Goal: Information Seeking & Learning: Check status

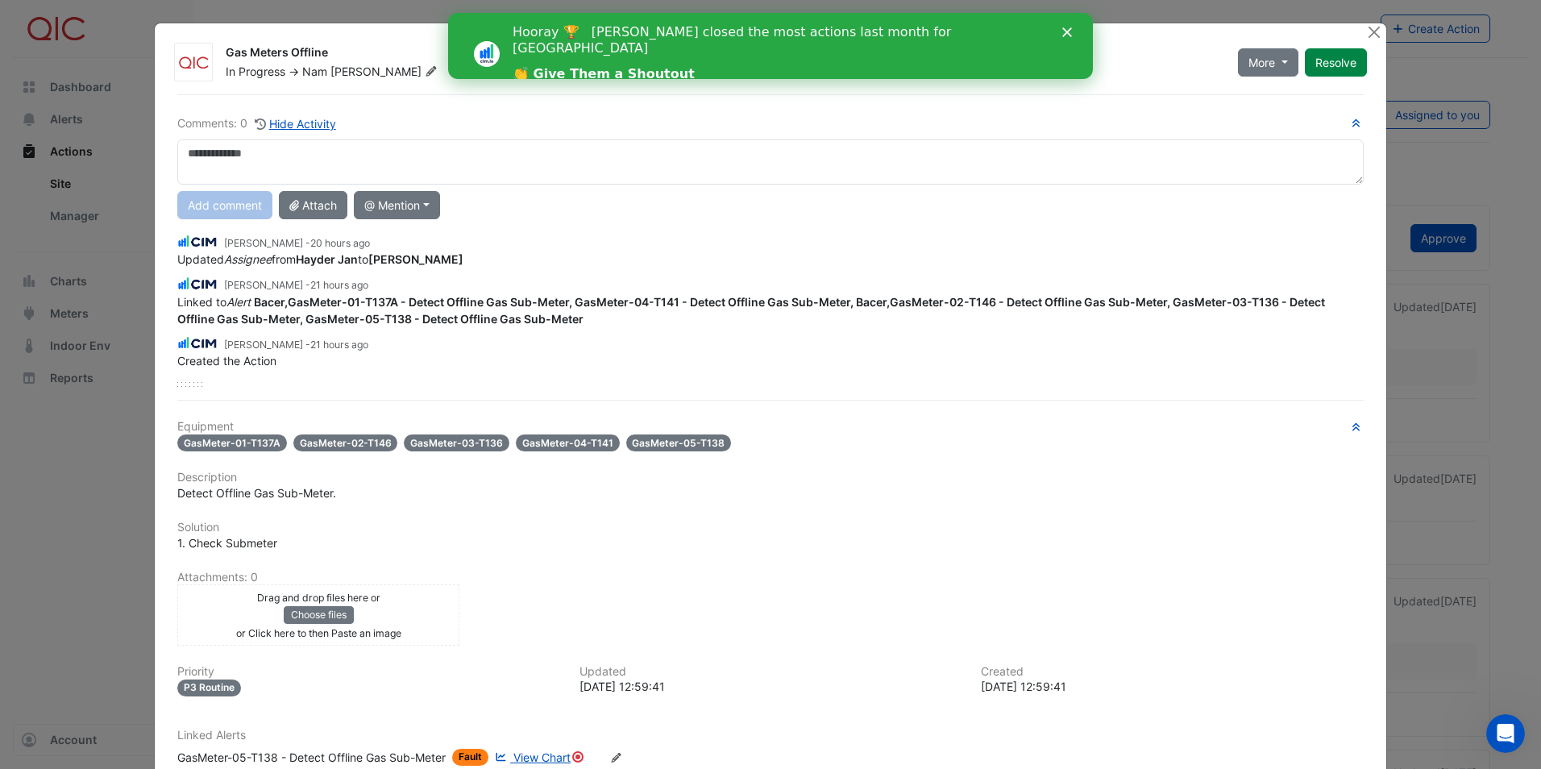
click at [1002, 342] on div "[PERSON_NAME] - 21 hours ago" at bounding box center [770, 343] width 1186 height 19
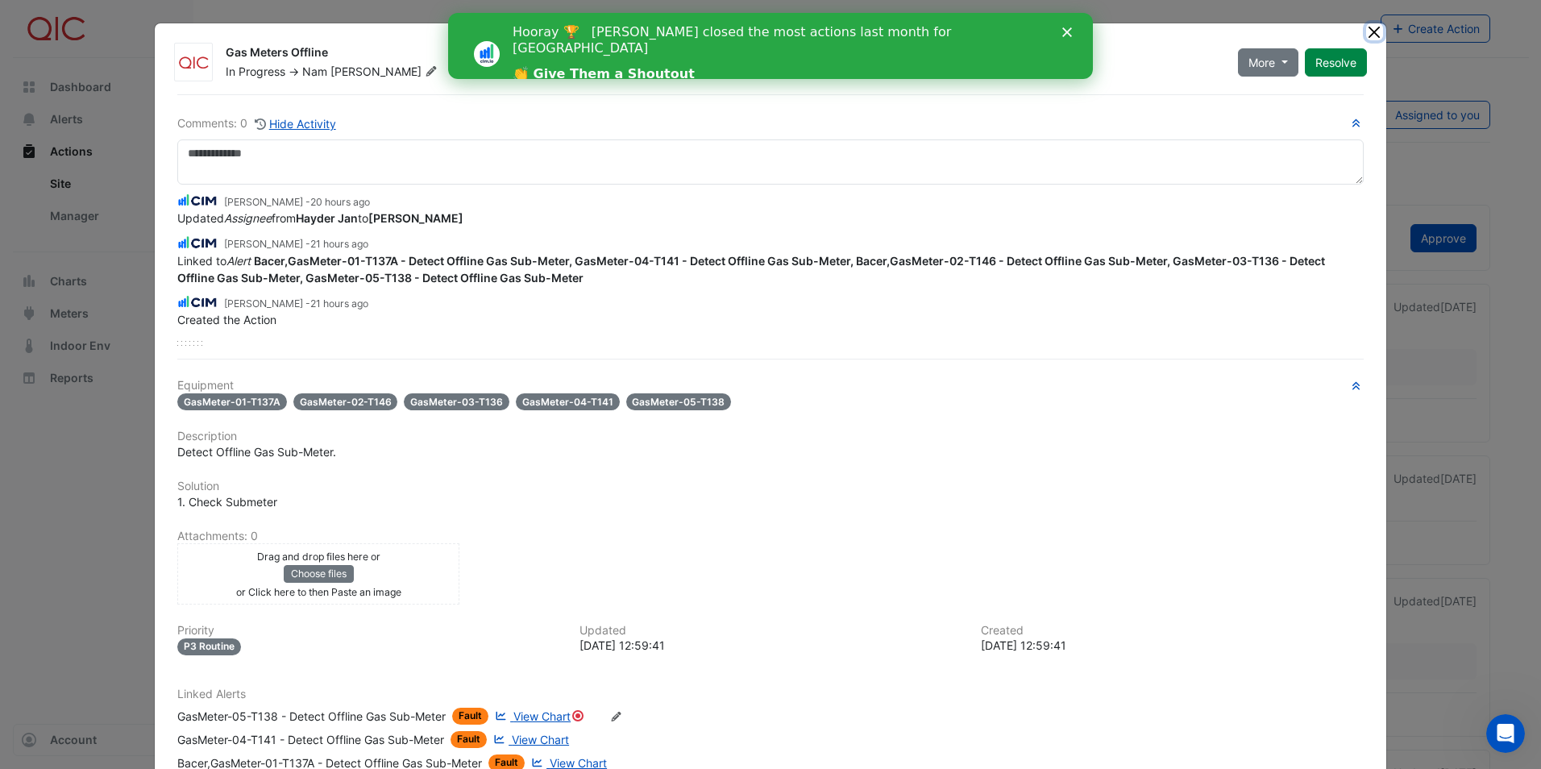
click at [1371, 31] on button "Close" at bounding box center [1374, 31] width 17 height 17
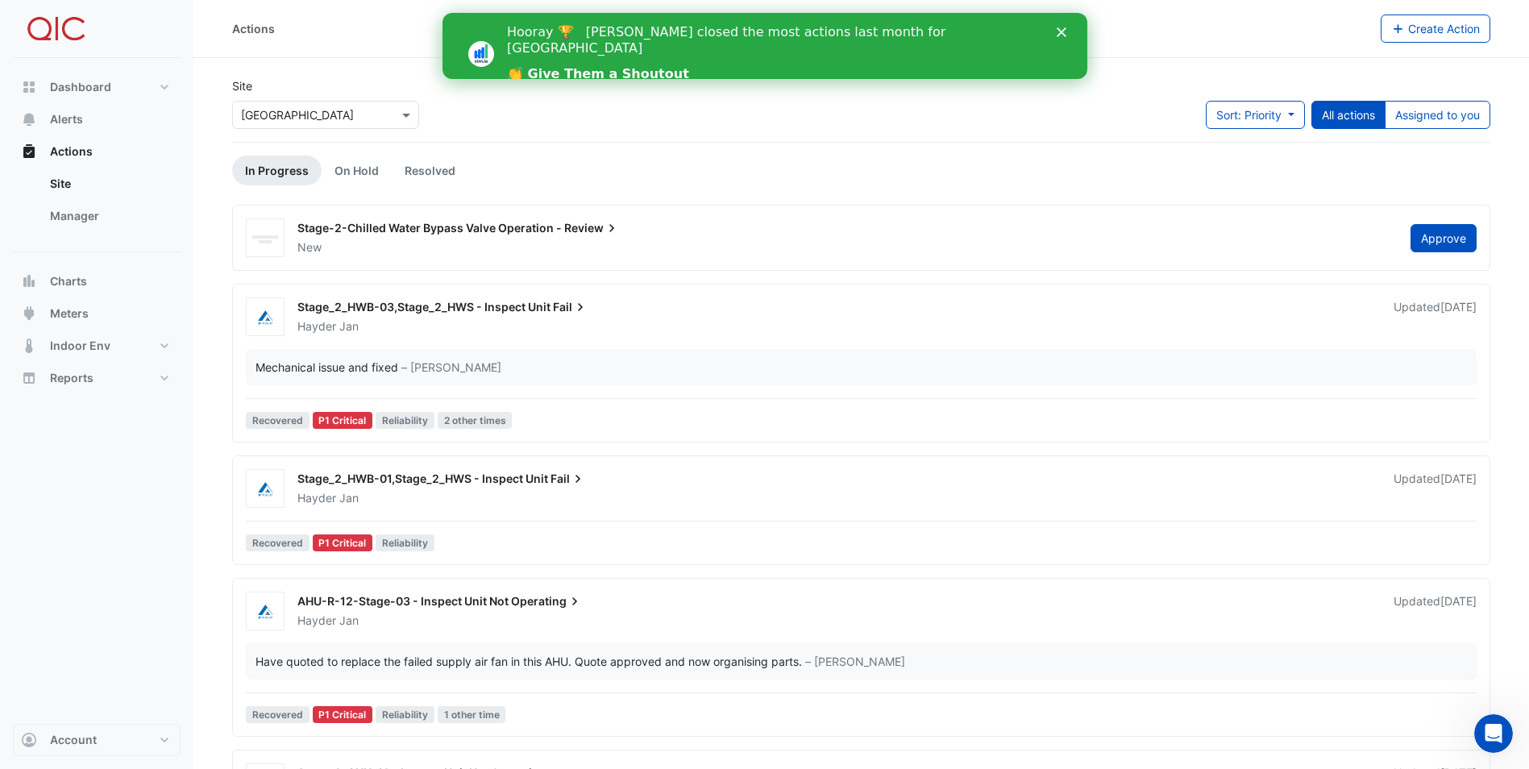
click at [1060, 30] on icon "Close" at bounding box center [1061, 32] width 10 height 10
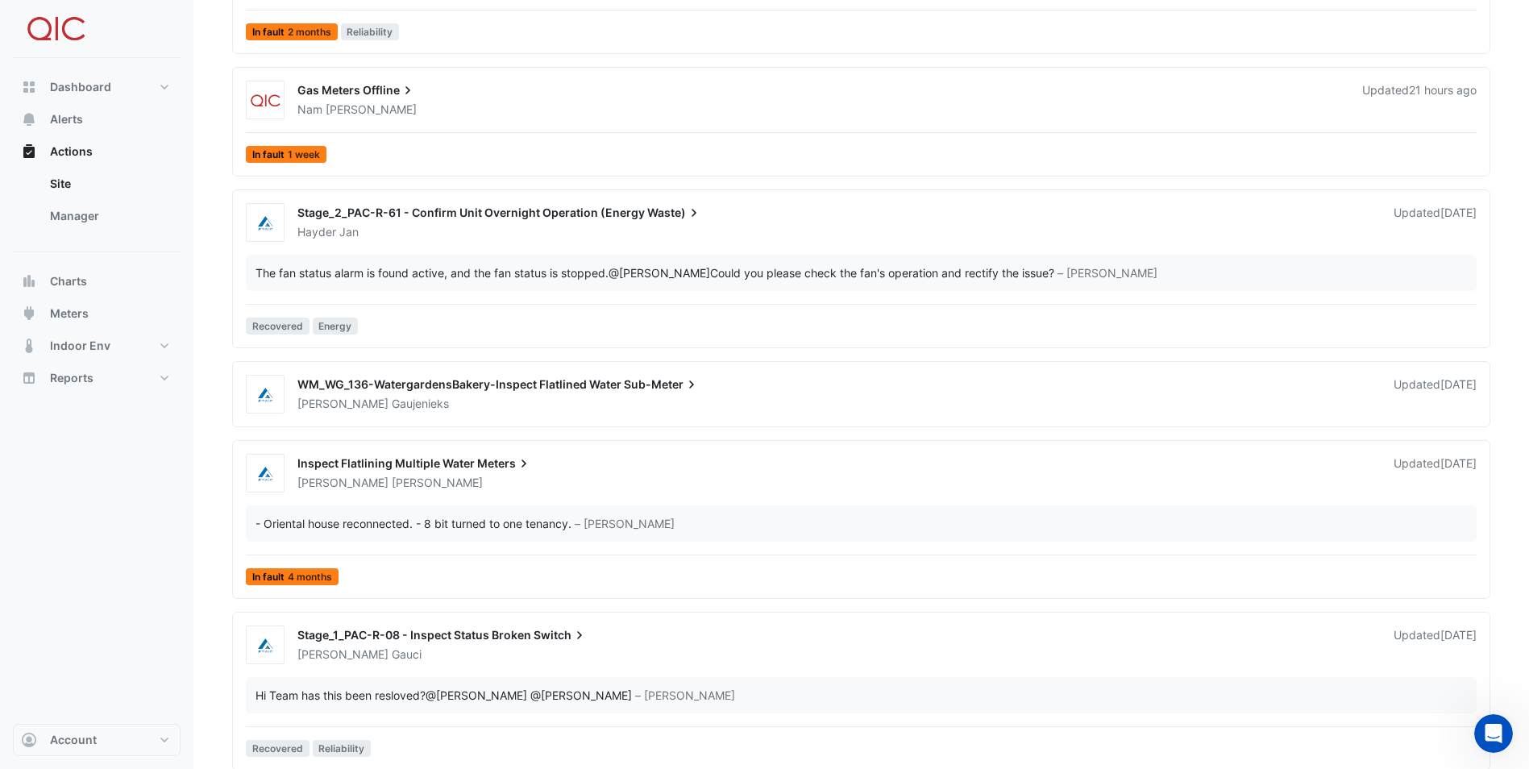
scroll to position [1678, 0]
